Goal: Information Seeking & Learning: Compare options

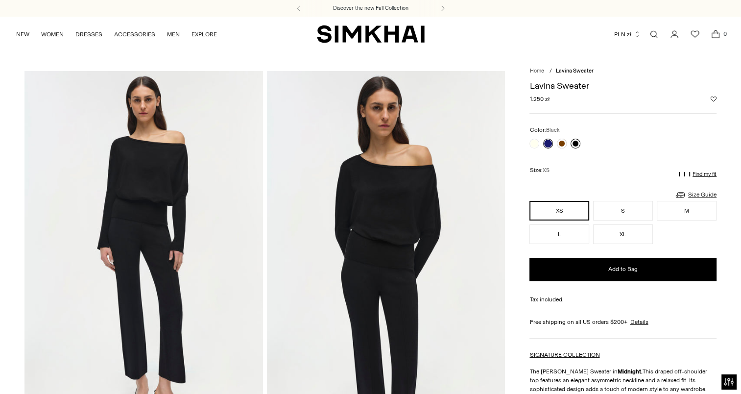
click at [574, 143] on link at bounding box center [575, 144] width 10 height 10
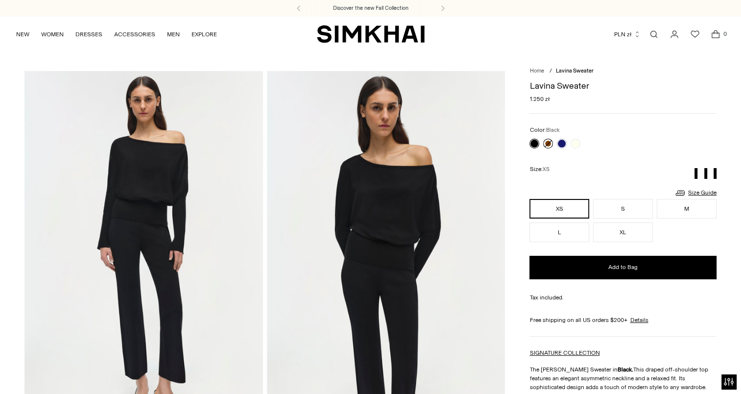
click at [548, 142] on link at bounding box center [548, 144] width 10 height 10
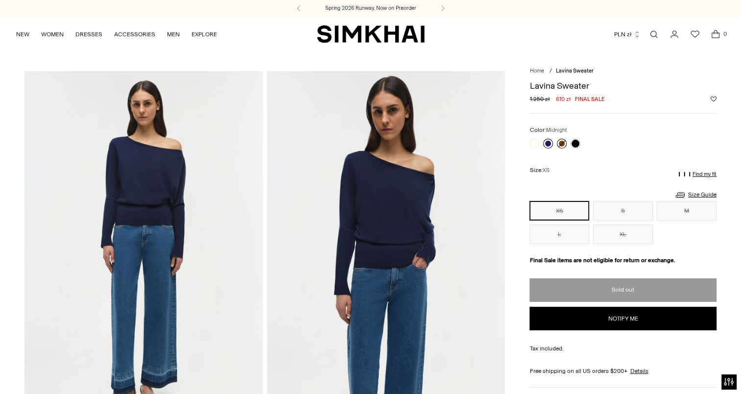
click at [547, 141] on link at bounding box center [548, 144] width 10 height 10
